Goal: Navigation & Orientation: Find specific page/section

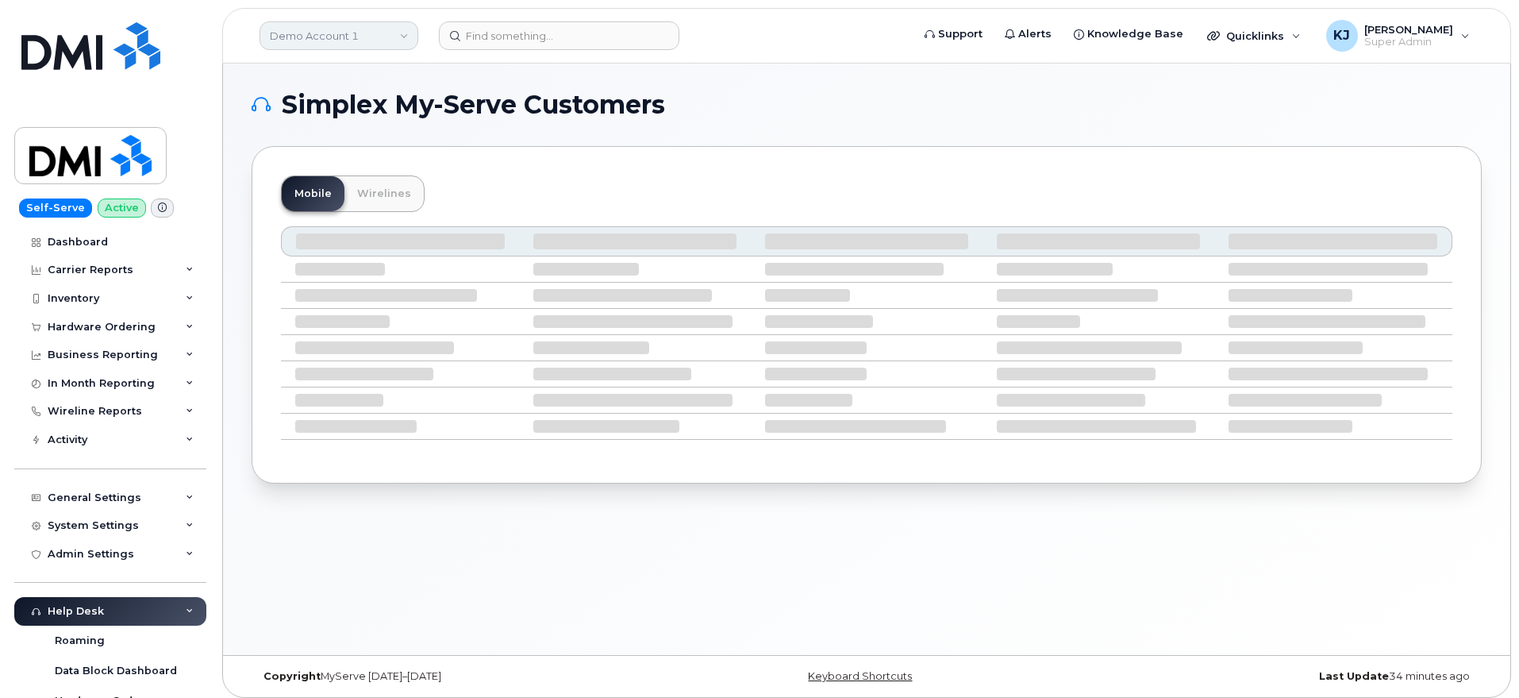
click at [331, 36] on link "Demo Account 1" at bounding box center [339, 35] width 159 height 29
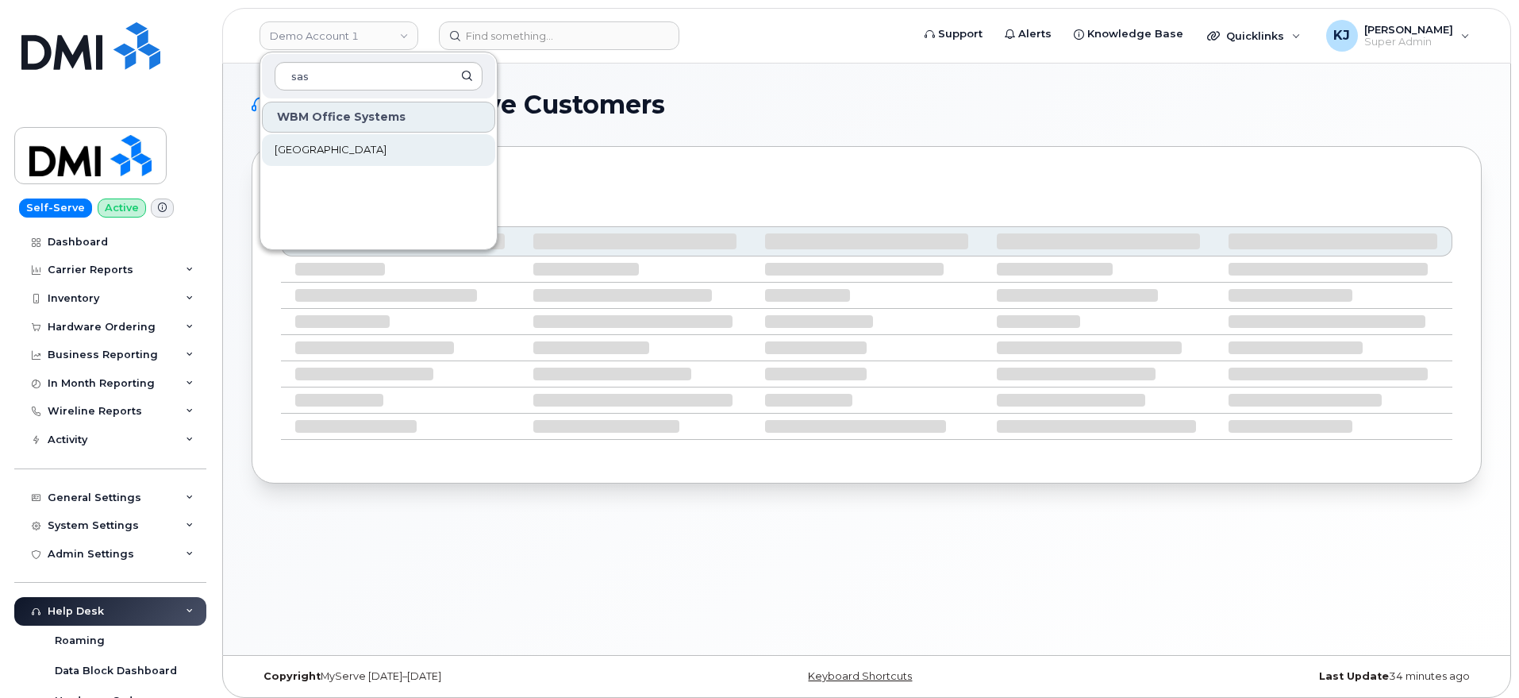
type input "sas"
click at [365, 161] on link "[GEOGRAPHIC_DATA]" at bounding box center [378, 150] width 233 height 32
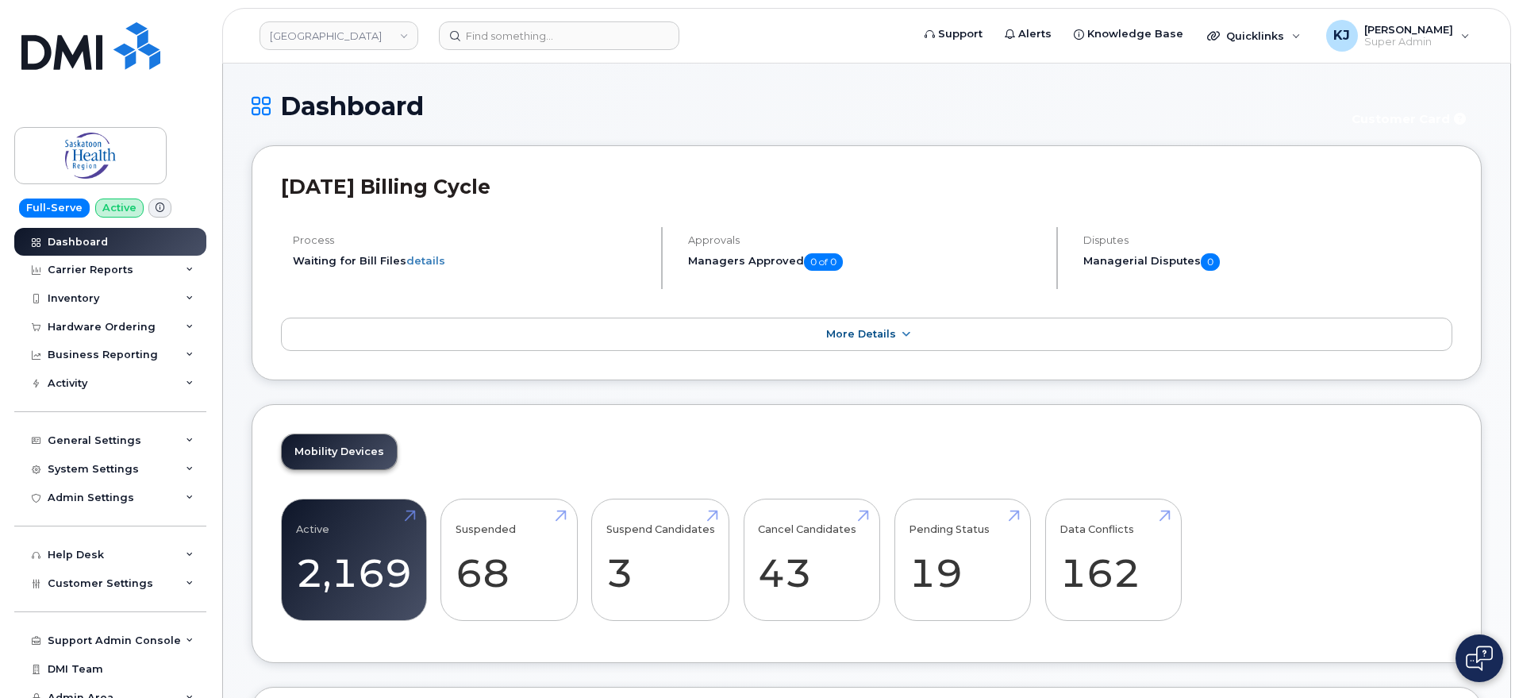
scroll to position [13, 0]
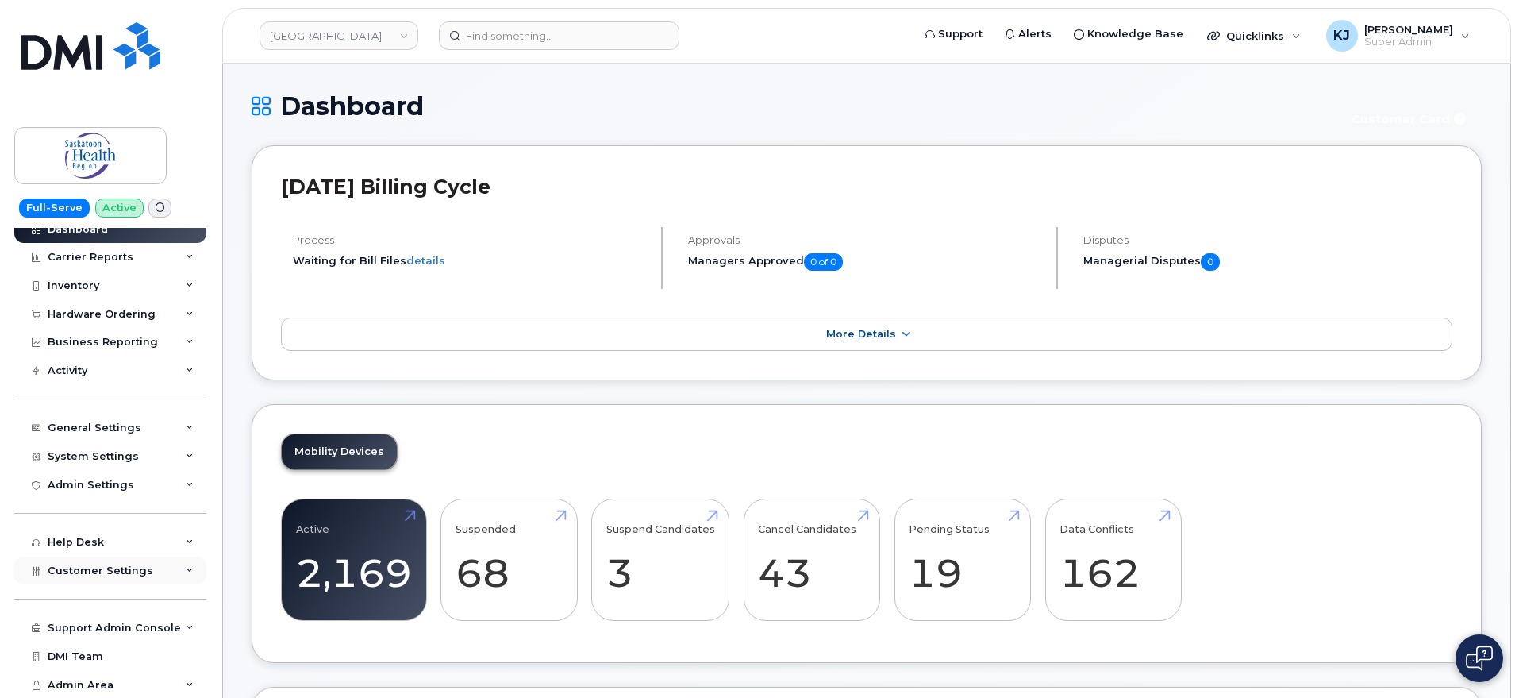
drag, startPoint x: 144, startPoint y: 561, endPoint x: 153, endPoint y: 560, distance: 9.6
click at [153, 560] on div "Customer Settings" at bounding box center [110, 570] width 192 height 29
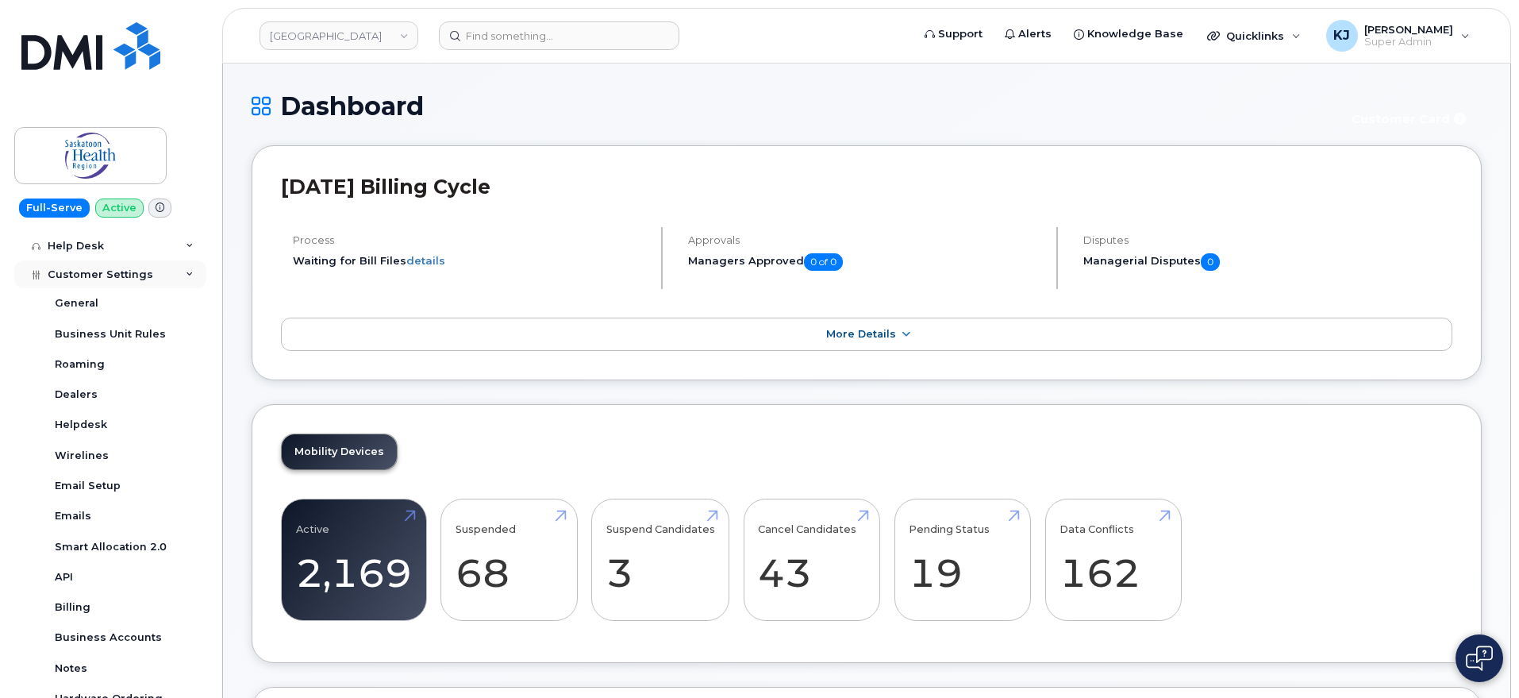
scroll to position [310, 0]
click at [118, 633] on div "Business Accounts" at bounding box center [108, 636] width 107 height 14
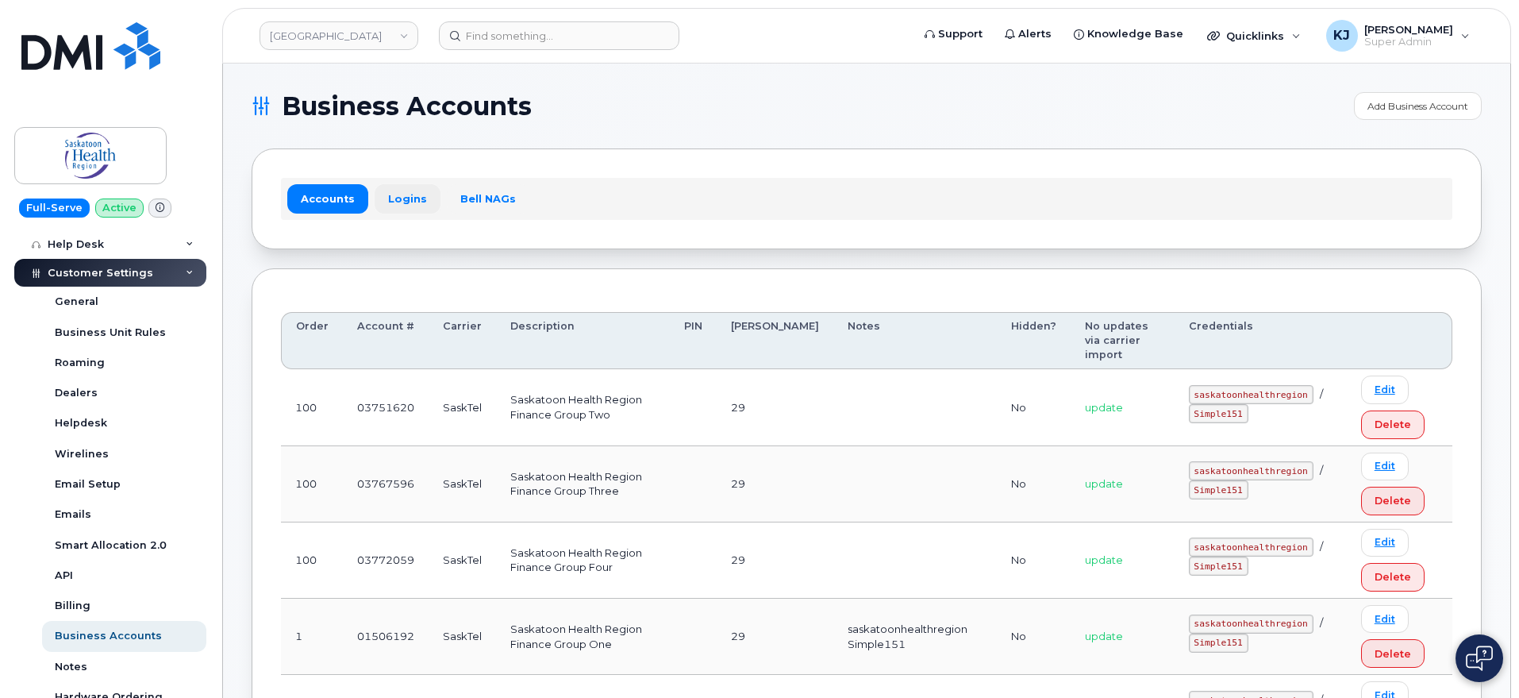
click at [391, 201] on link "Logins" at bounding box center [408, 198] width 66 height 29
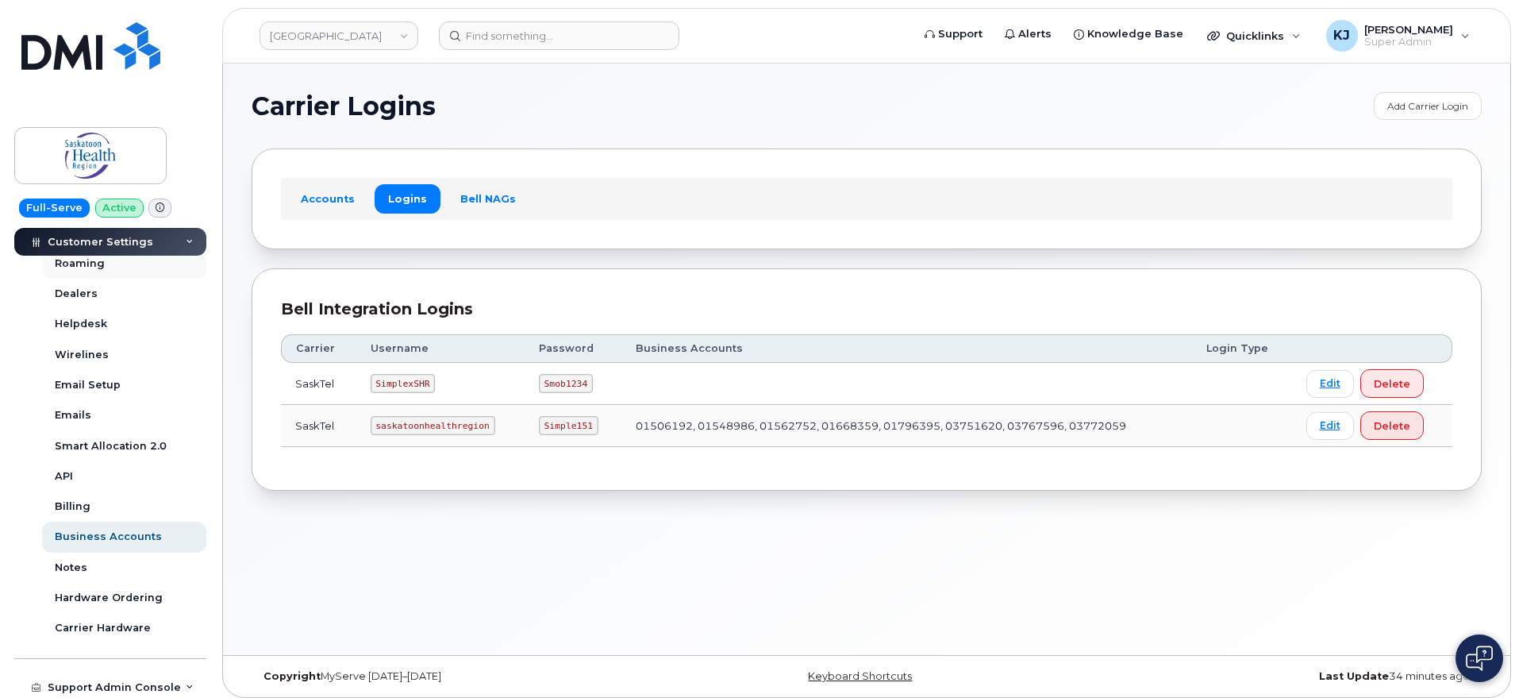
scroll to position [171, 0]
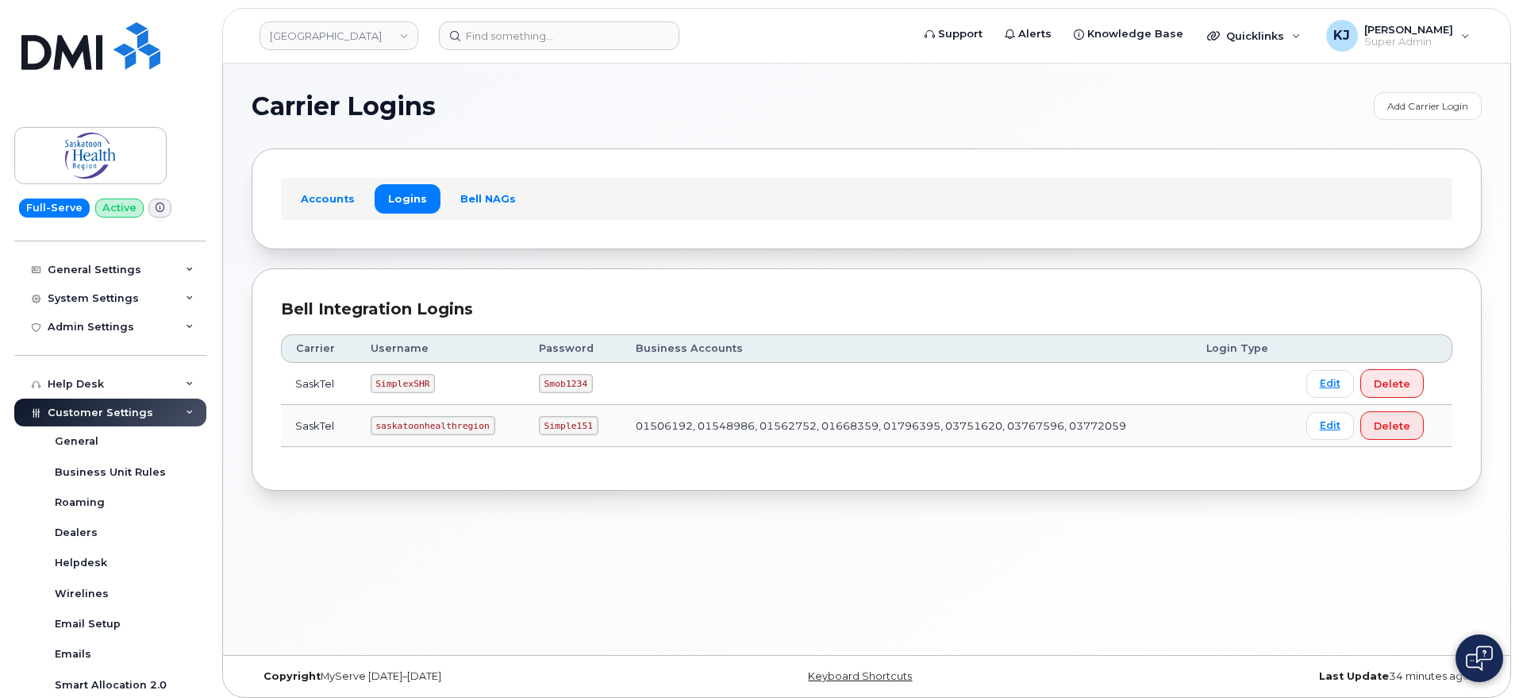
click at [168, 413] on div "Customer Settings" at bounding box center [110, 412] width 192 height 29
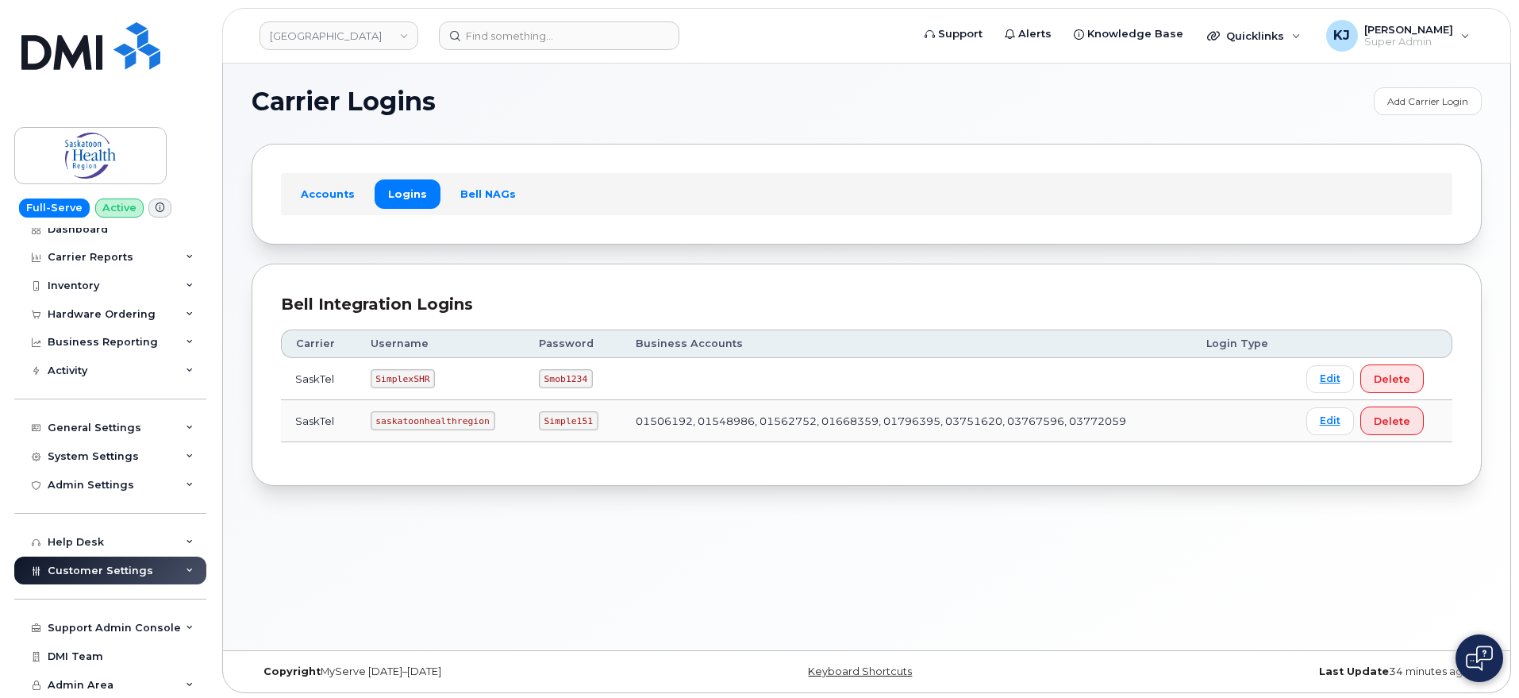
scroll to position [8, 0]
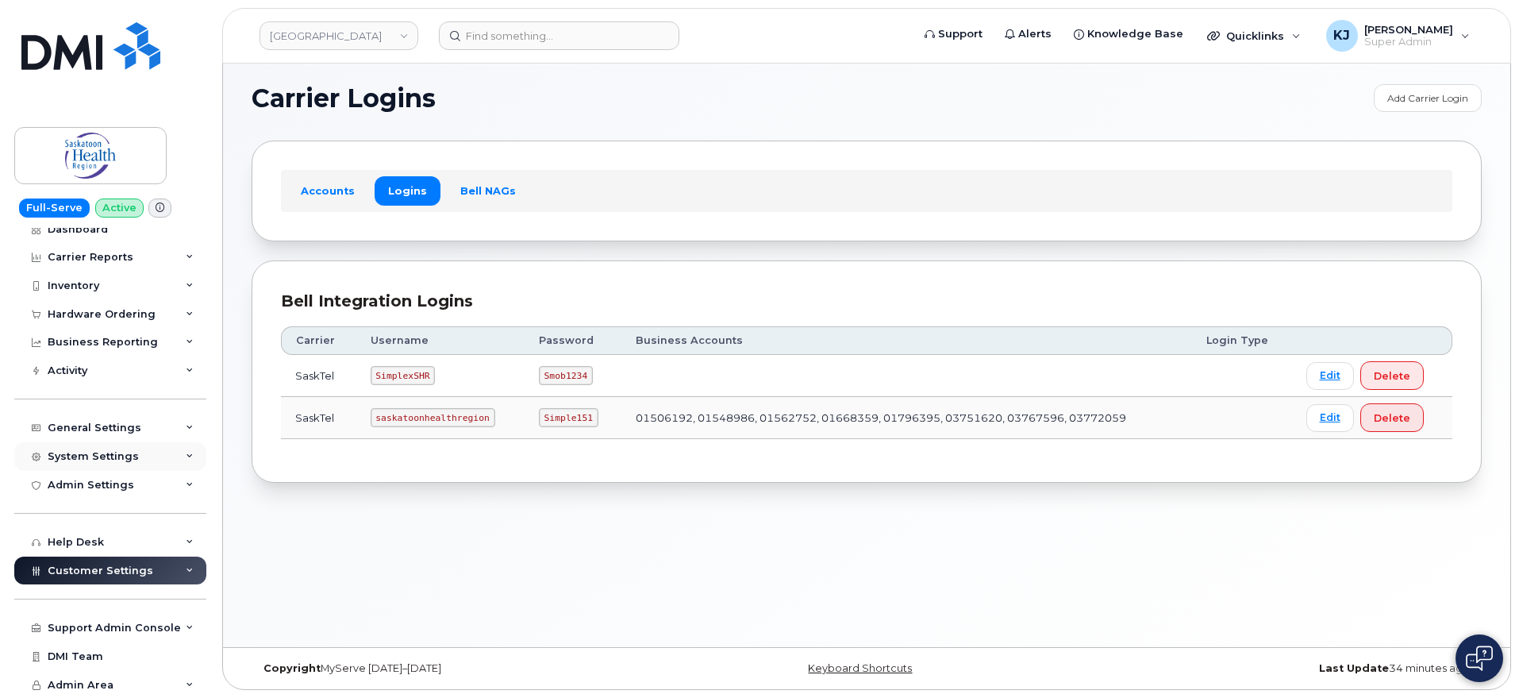
click at [175, 465] on div "System Settings" at bounding box center [110, 456] width 192 height 29
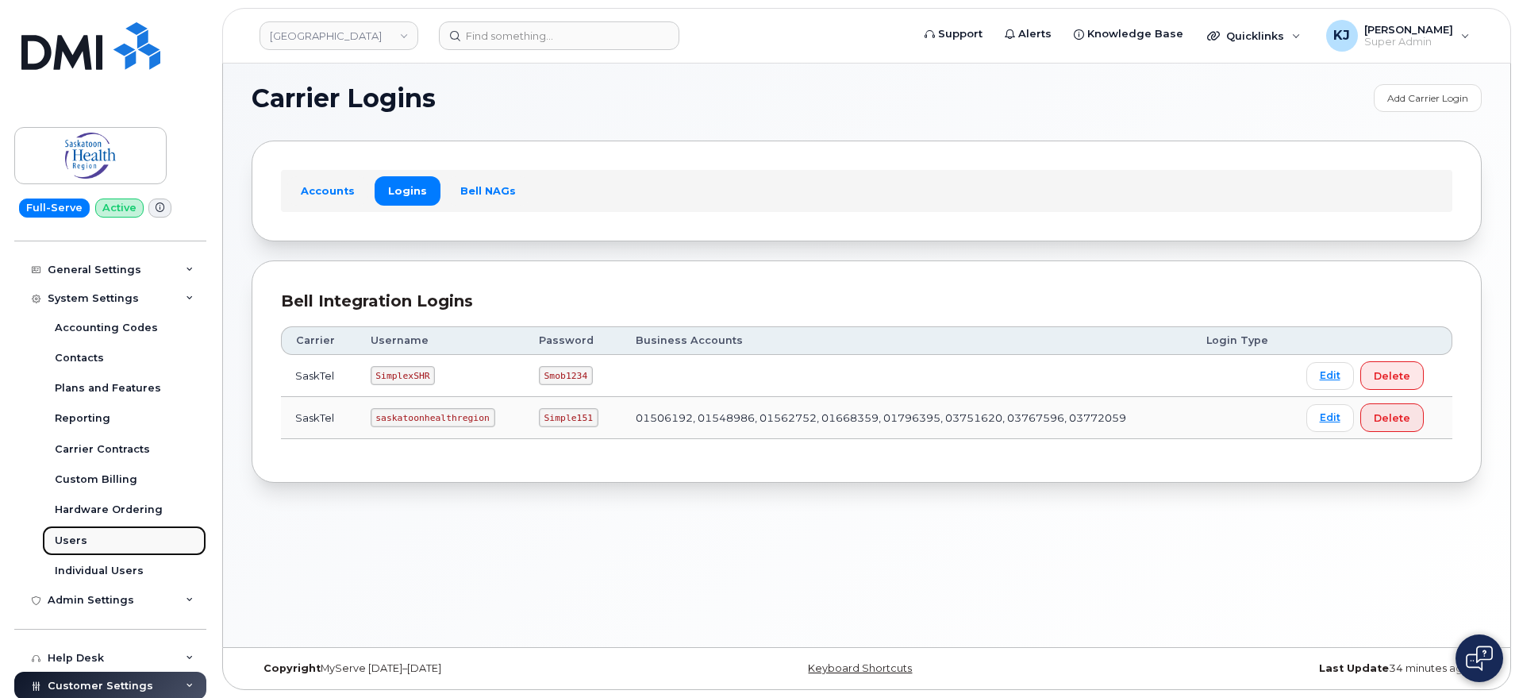
click at [90, 540] on link "Users" at bounding box center [124, 540] width 164 height 30
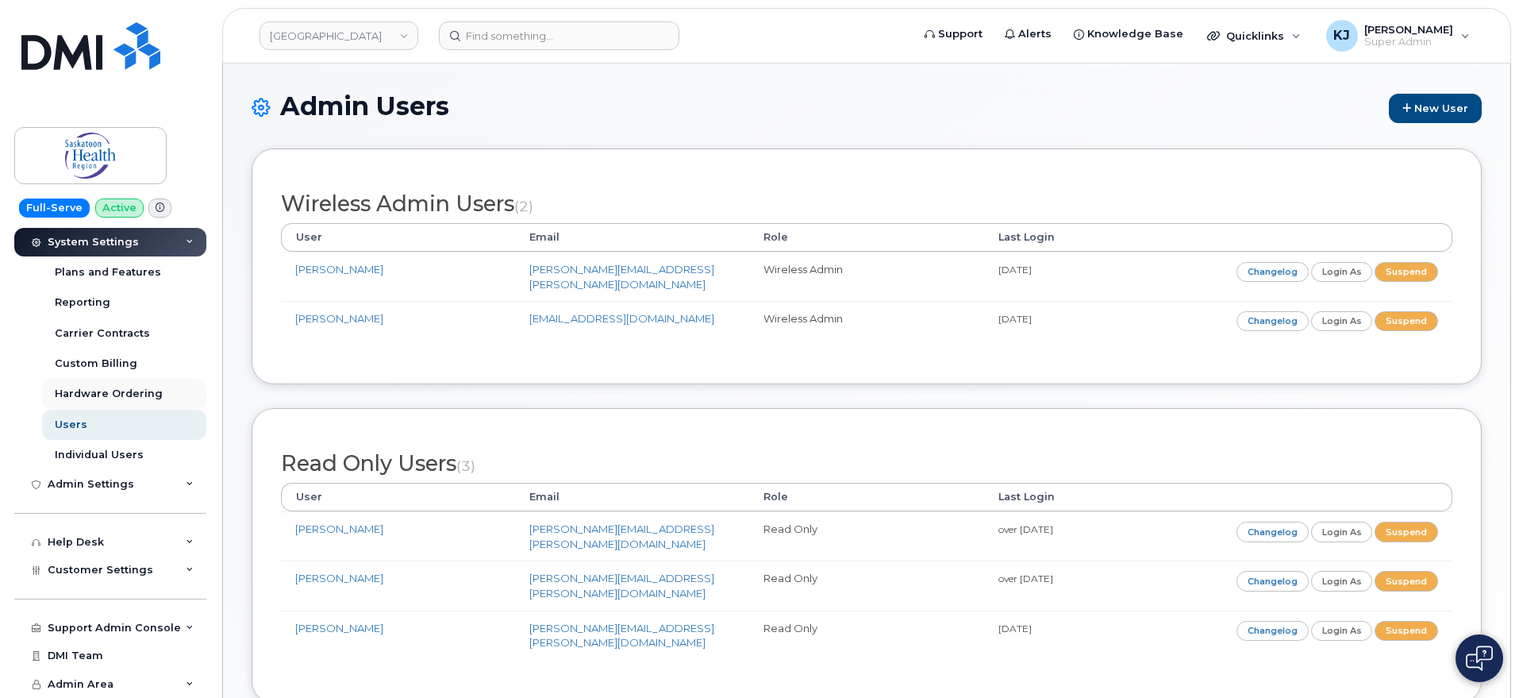
scroll to position [187, 0]
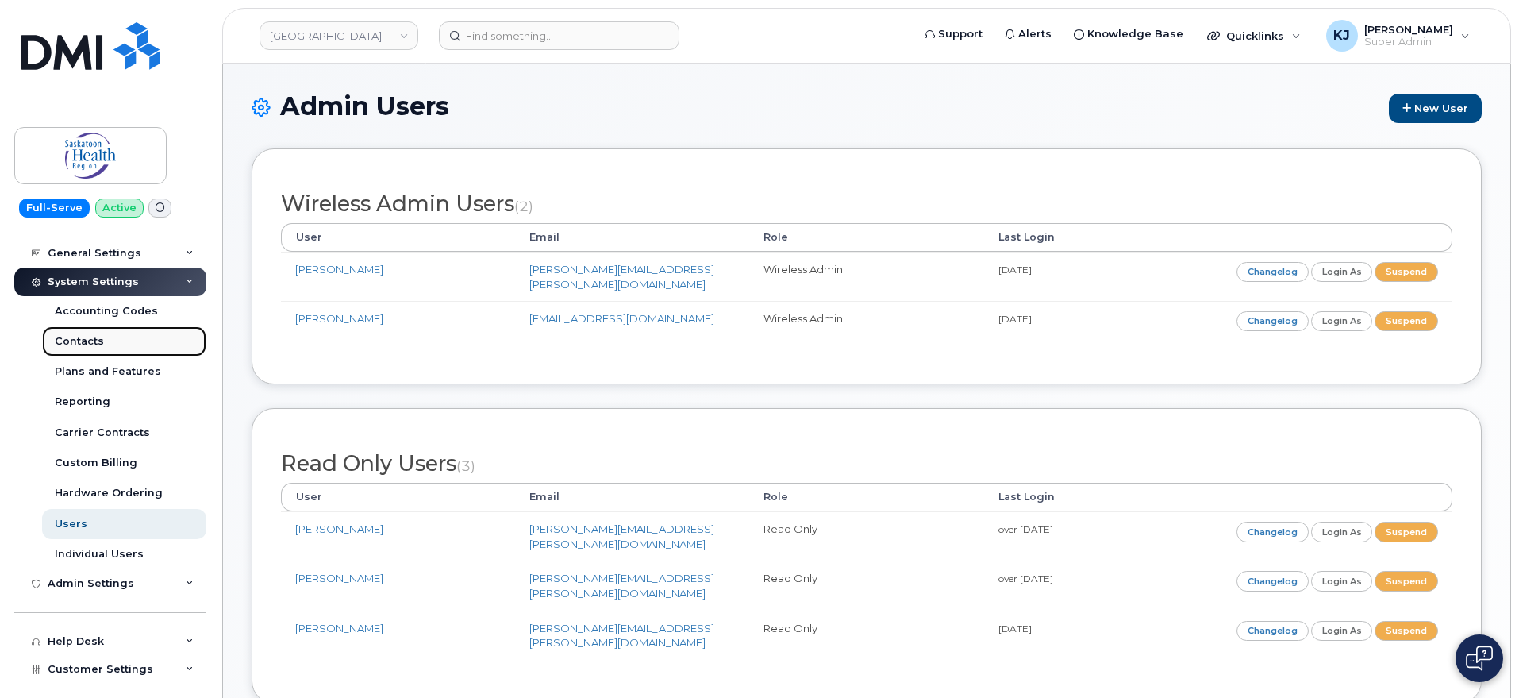
click at [123, 347] on link "Contacts" at bounding box center [124, 341] width 164 height 30
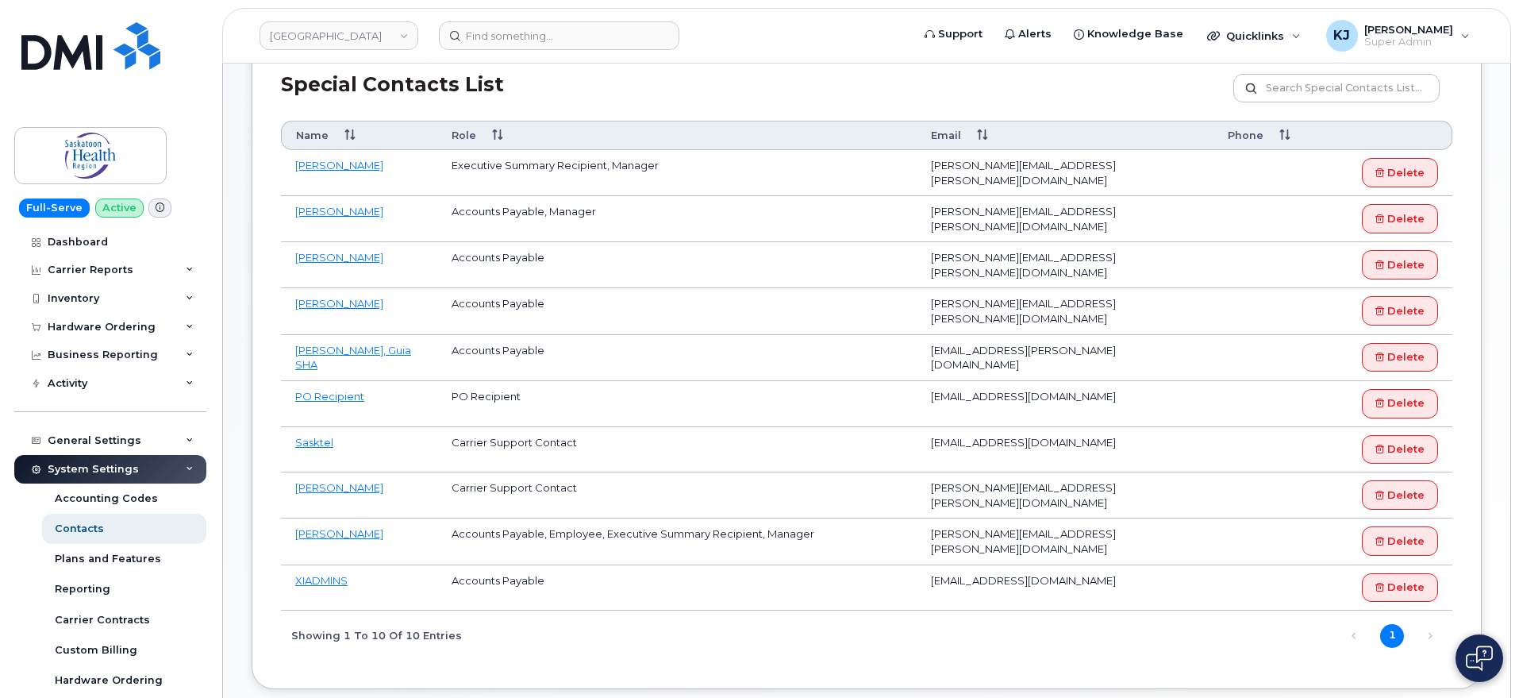
scroll to position [298, 0]
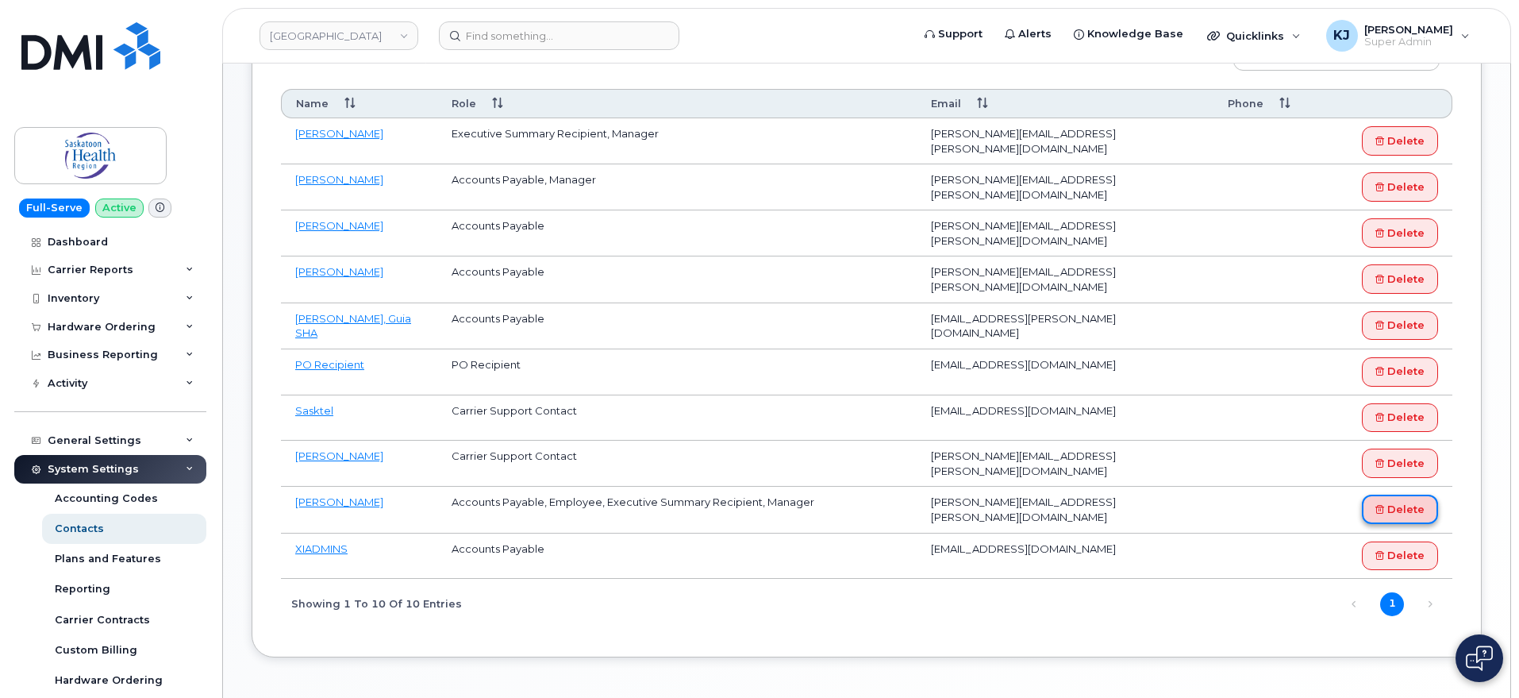
click at [1391, 516] on link "Delete" at bounding box center [1400, 508] width 76 height 29
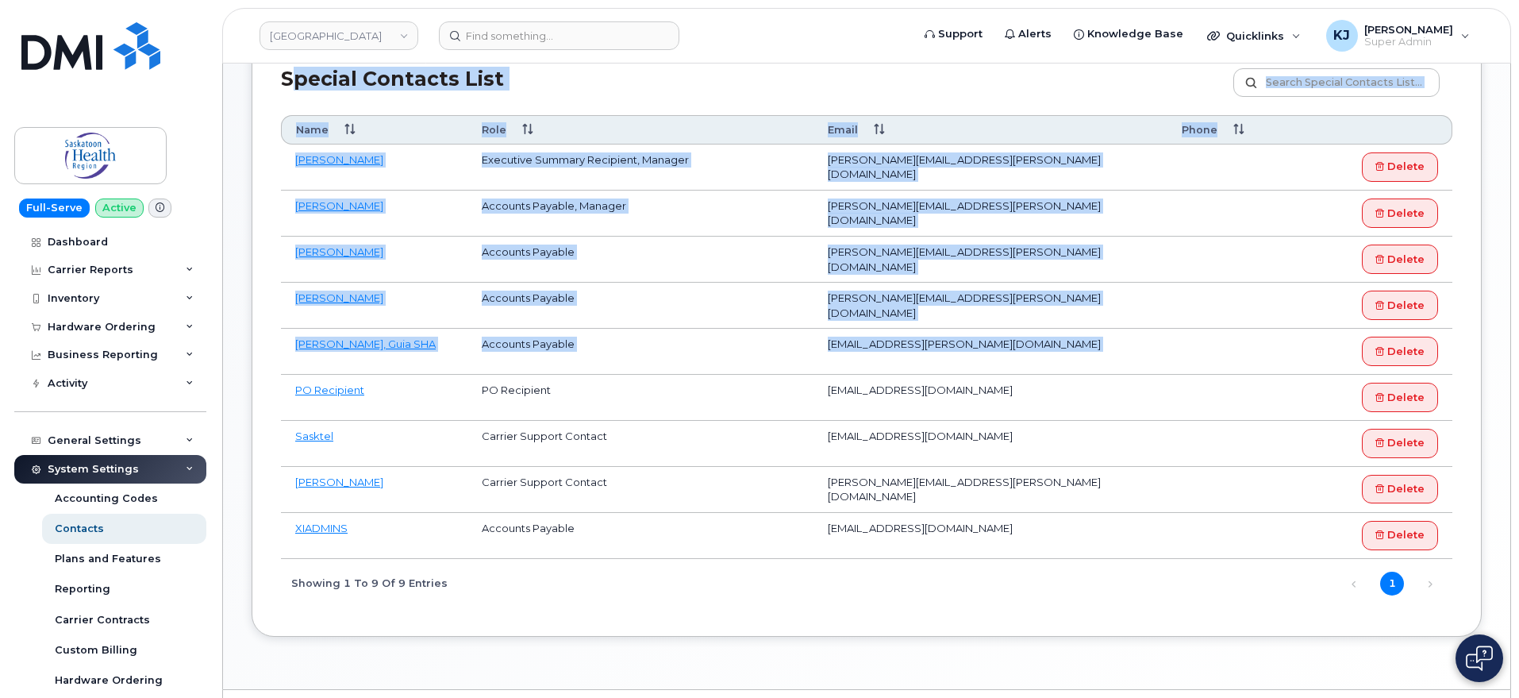
scroll to position [381, 0]
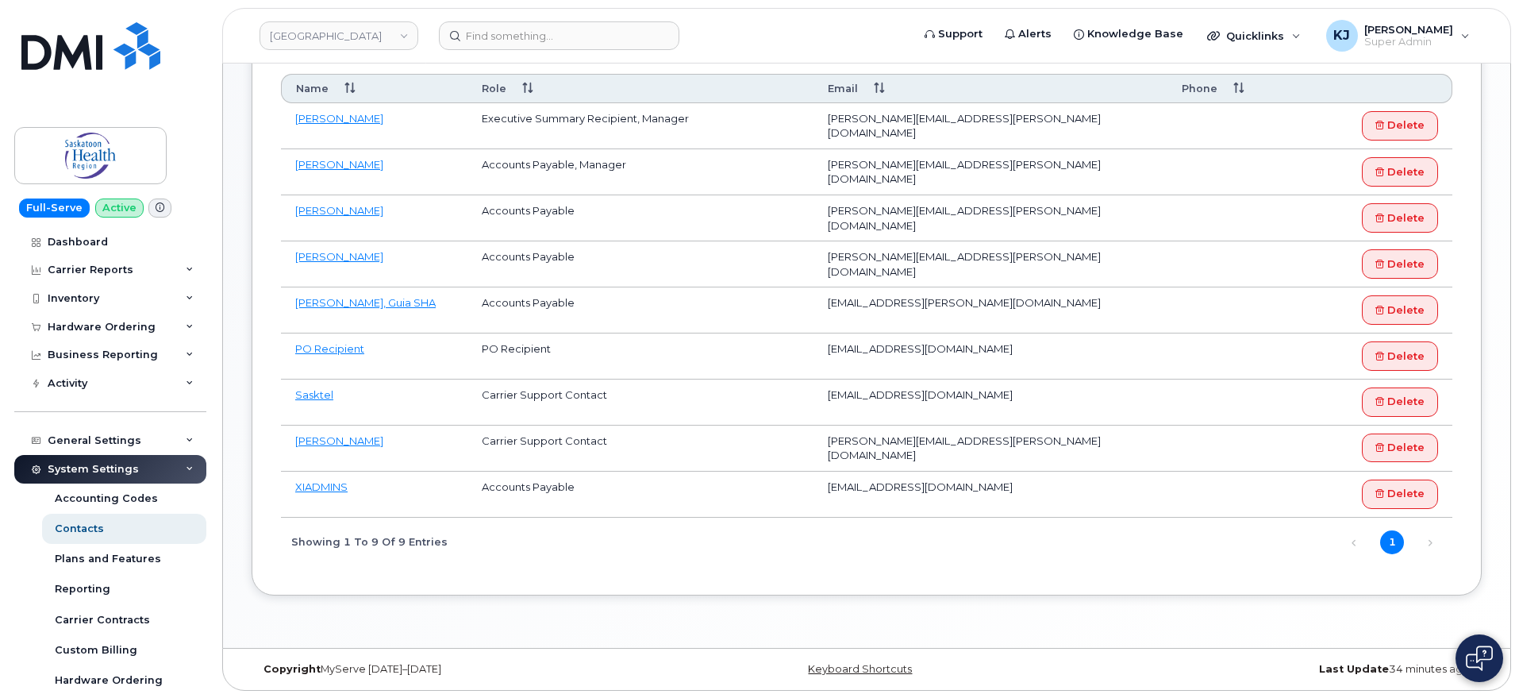
drag, startPoint x: 283, startPoint y: 113, endPoint x: 1470, endPoint y: 529, distance: 1258.3
click at [1468, 529] on div "Info Please send a request to [EMAIL_ADDRESS][DOMAIN_NAME] to update any Accoun…" at bounding box center [867, 216] width 1230 height 760
copy div "Special Contacts List Customize Filter Refresh Export"
click at [310, 33] on link "[GEOGRAPHIC_DATA]" at bounding box center [339, 35] width 159 height 29
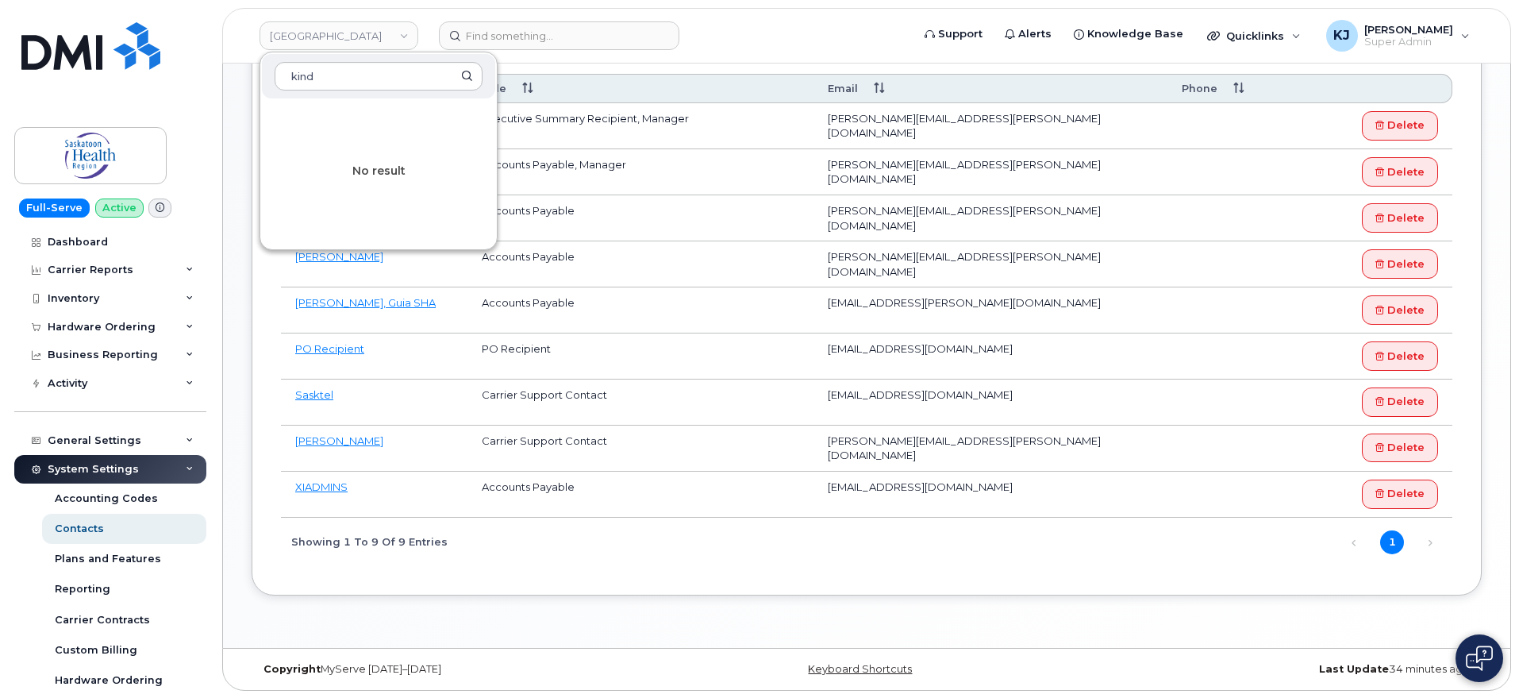
type input "kind"
